Goal: Check status

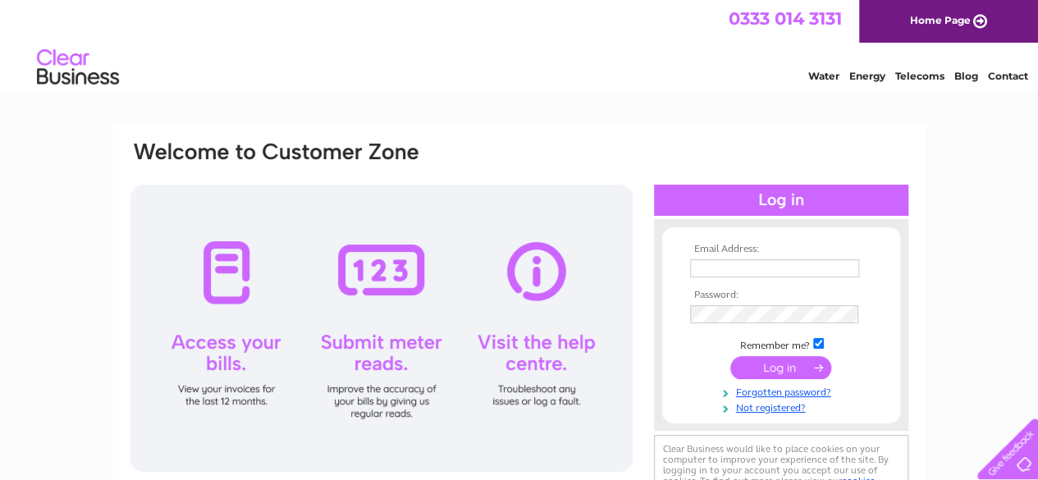
type input "thomascbarrett@gmail.com"
click at [780, 366] on input "submit" at bounding box center [780, 367] width 101 height 23
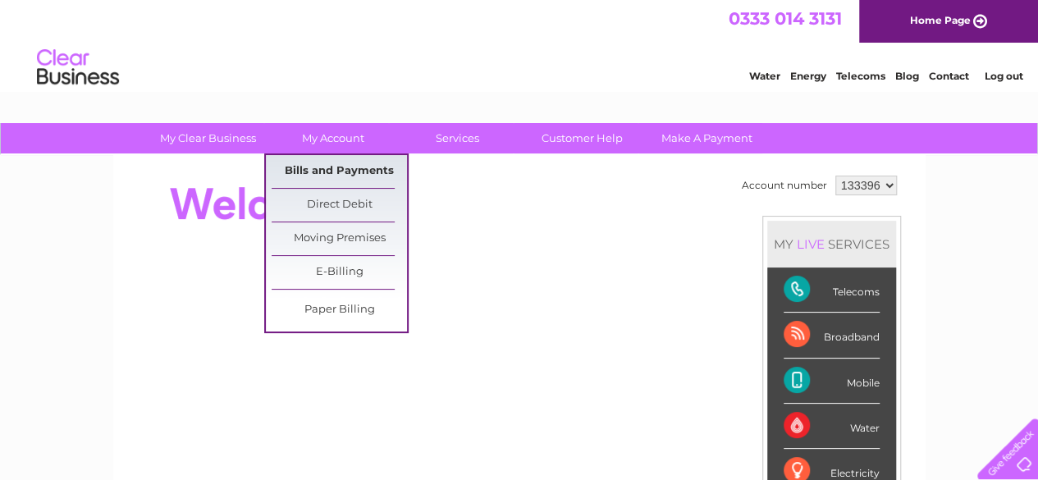
click at [329, 167] on link "Bills and Payments" at bounding box center [339, 171] width 135 height 33
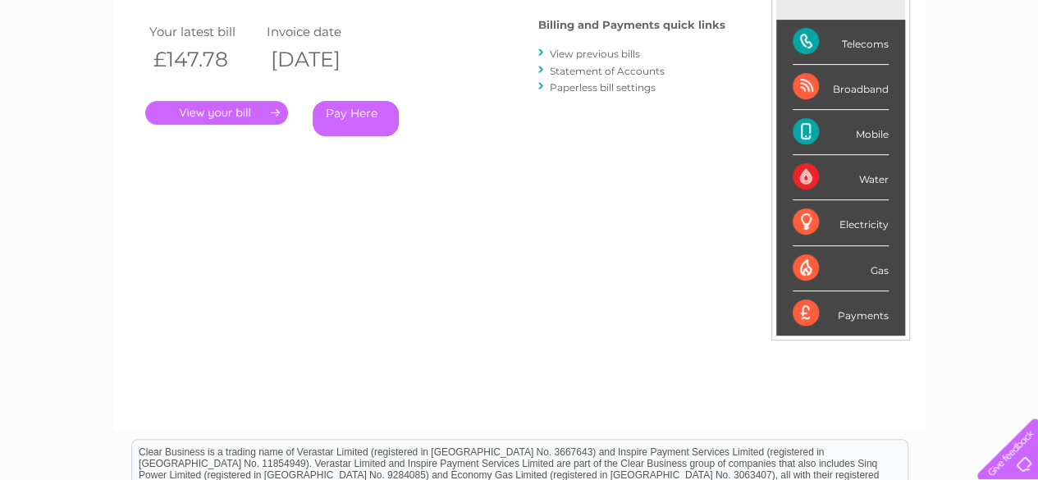
scroll to position [164, 0]
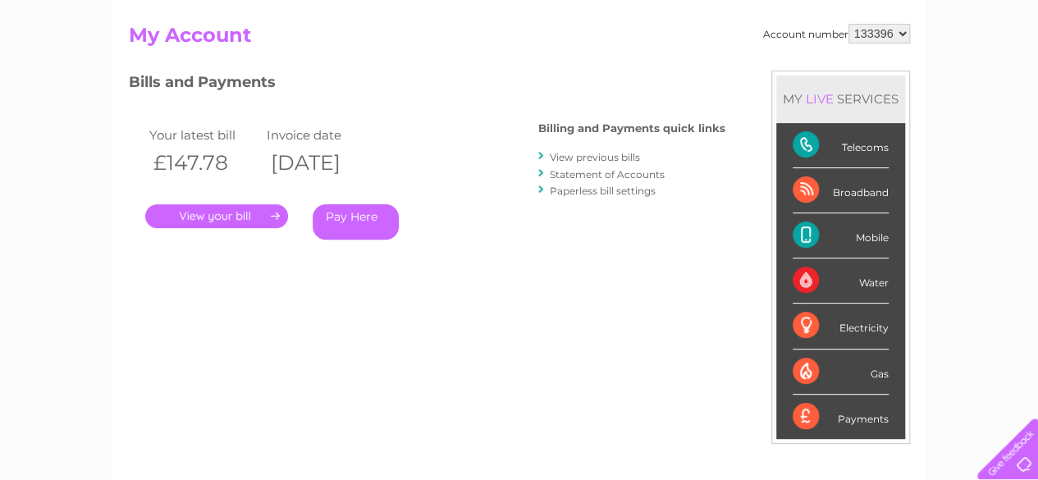
click at [225, 217] on link "." at bounding box center [216, 216] width 143 height 24
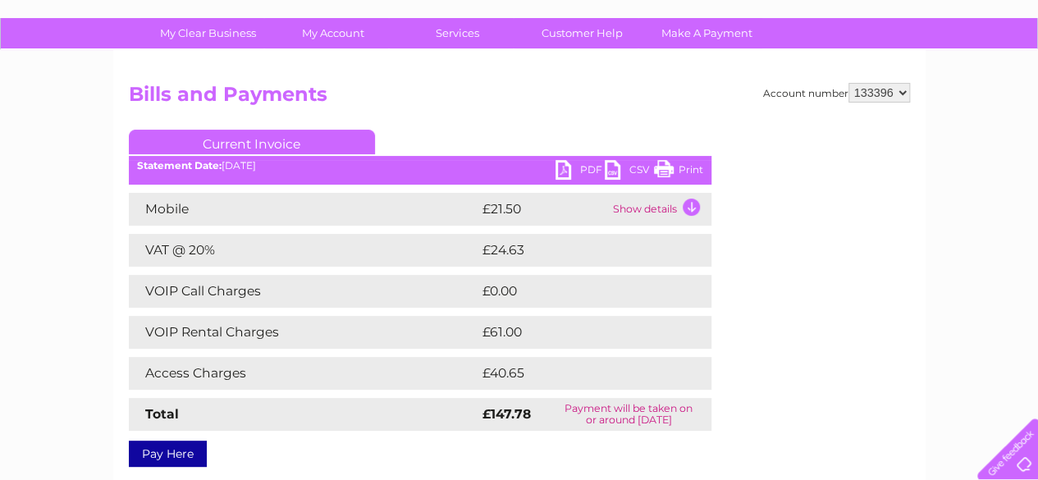
scroll to position [98, 0]
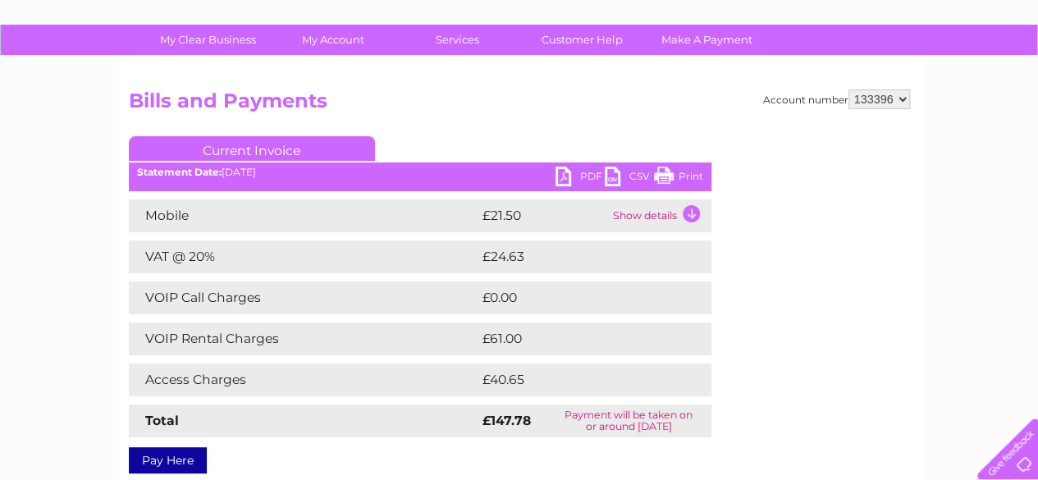
click at [561, 174] on link "PDF" at bounding box center [580, 179] width 49 height 24
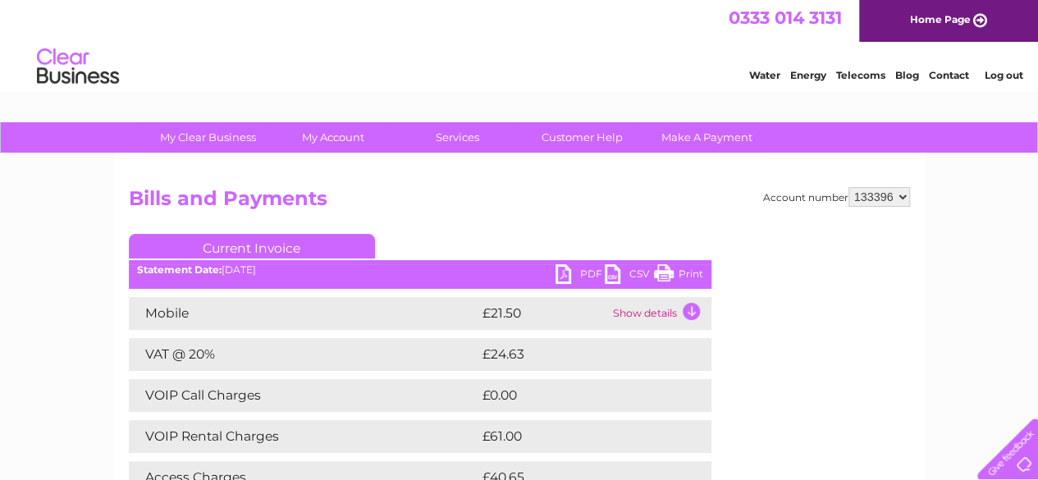
scroll to position [0, 0]
